Goal: Information Seeking & Learning: Check status

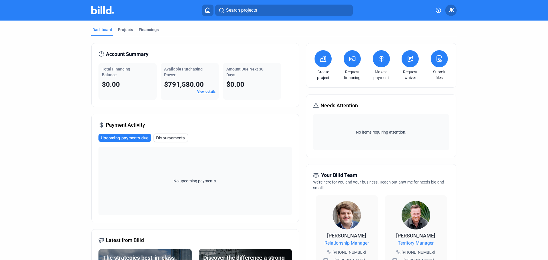
click at [204, 92] on link "View details" at bounding box center [206, 92] width 18 height 4
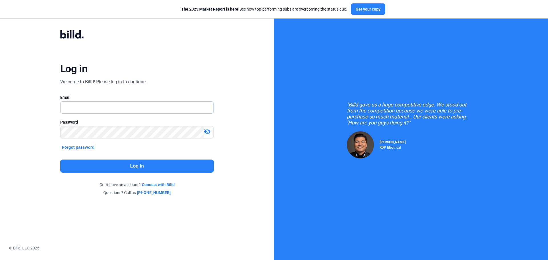
type input "[EMAIL_ADDRESS][DOMAIN_NAME]"
click at [122, 169] on button "Log in" at bounding box center [137, 166] width 154 height 13
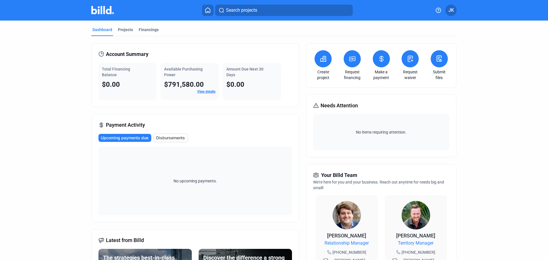
click at [208, 91] on link "View details" at bounding box center [206, 92] width 18 height 4
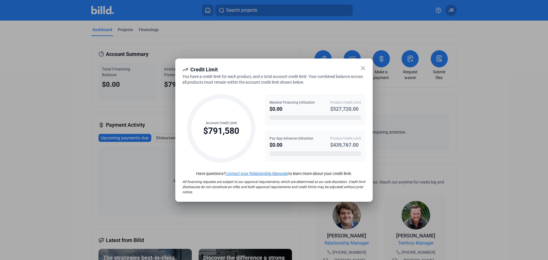
click at [363, 67] on icon at bounding box center [363, 68] width 7 height 7
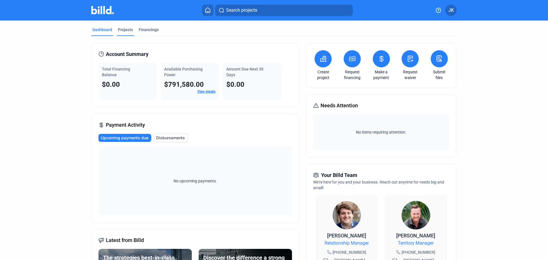
click at [127, 29] on div "Projects" at bounding box center [125, 30] width 15 height 6
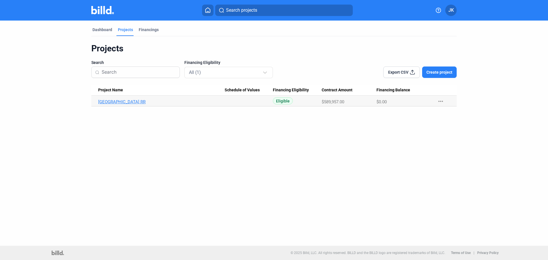
click at [151, 101] on link "JCPS Western Middle School RR" at bounding box center [161, 101] width 126 height 5
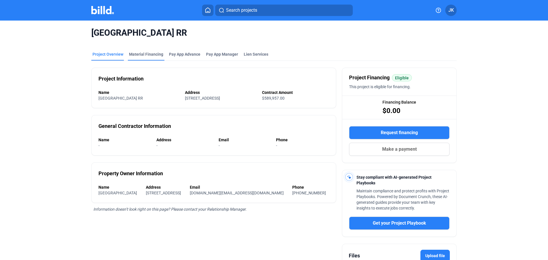
click at [148, 52] on div "Material Financing" at bounding box center [146, 54] width 34 height 6
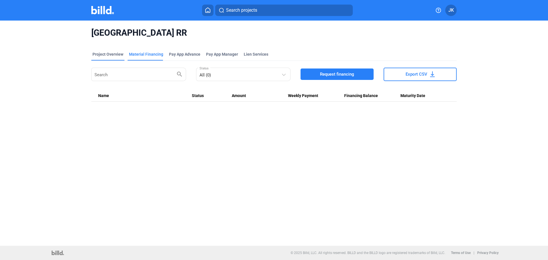
click at [115, 53] on div "Project Overview" at bounding box center [107, 54] width 31 height 6
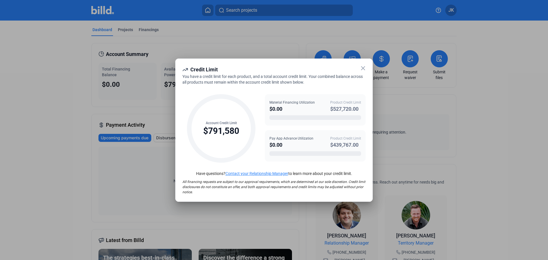
click at [363, 70] on icon at bounding box center [363, 68] width 7 height 7
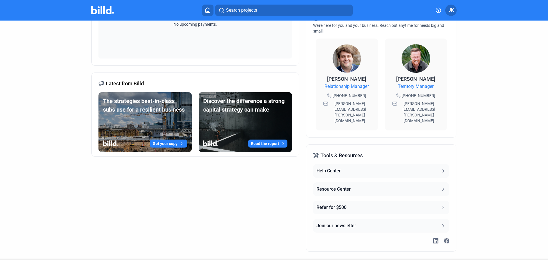
scroll to position [158, 0]
